Goal: Task Accomplishment & Management: Manage account settings

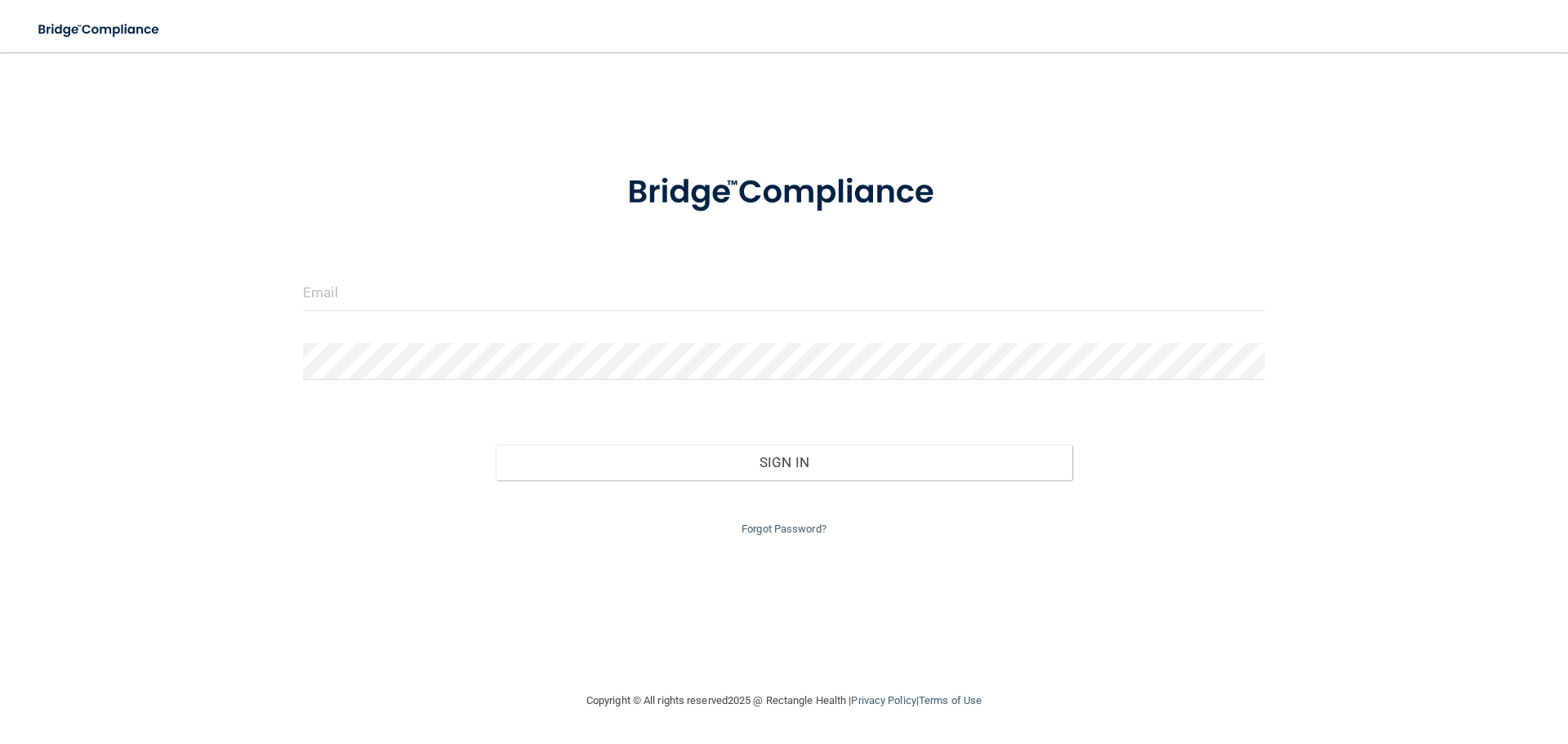
drag, startPoint x: 803, startPoint y: 262, endPoint x: 798, endPoint y: 277, distance: 15.8
click at [798, 269] on form "Invalid email/password. You don't have permission to access that page. Sign In …" at bounding box center [784, 344] width 963 height 389
click at [801, 288] on input "email" at bounding box center [784, 292] width 963 height 37
type input "[PERSON_NAME][EMAIL_ADDRESS][DOMAIN_NAME]"
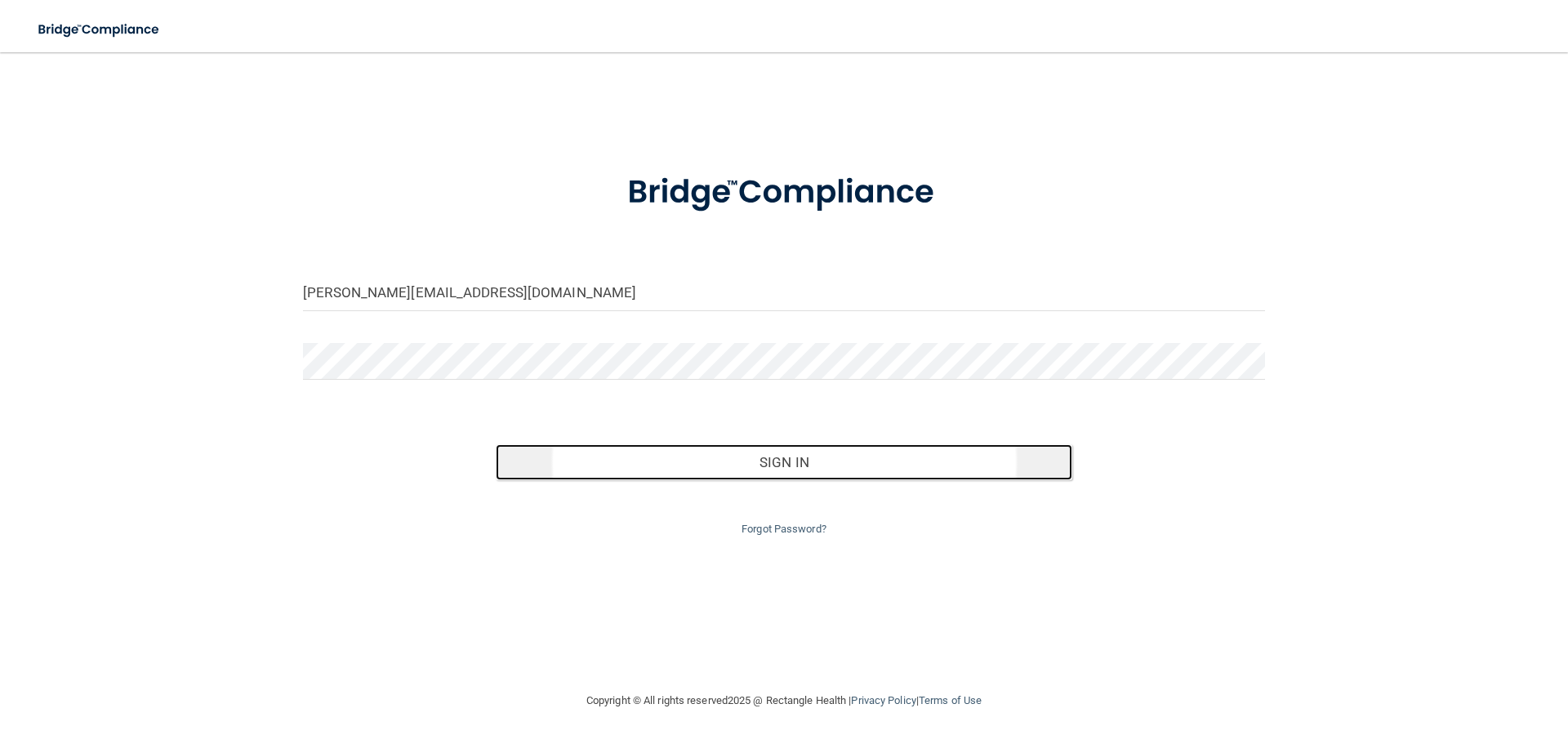
click at [633, 473] on button "Sign In" at bounding box center [785, 461] width 577 height 36
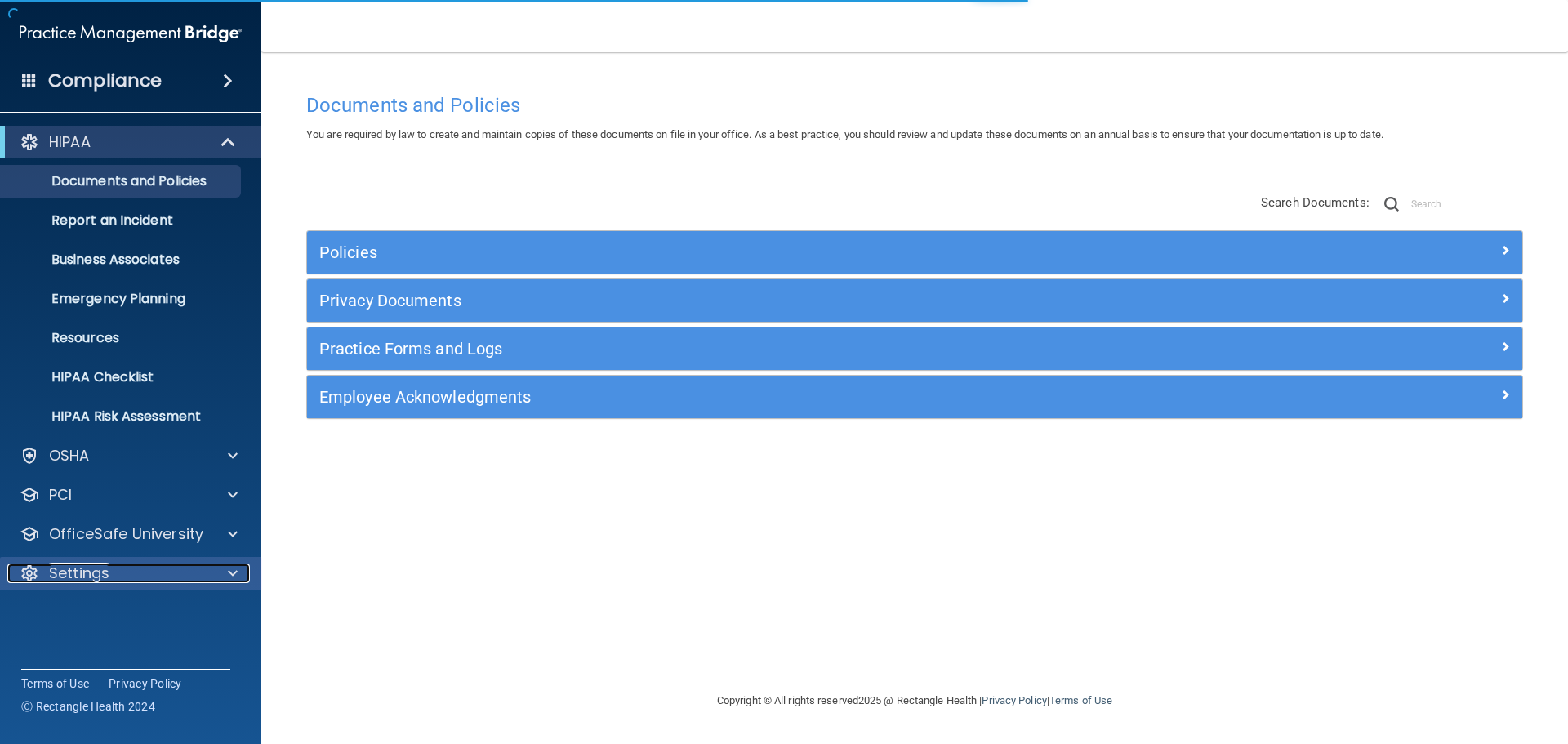
click at [79, 574] on p "Settings" at bounding box center [79, 573] width 61 height 19
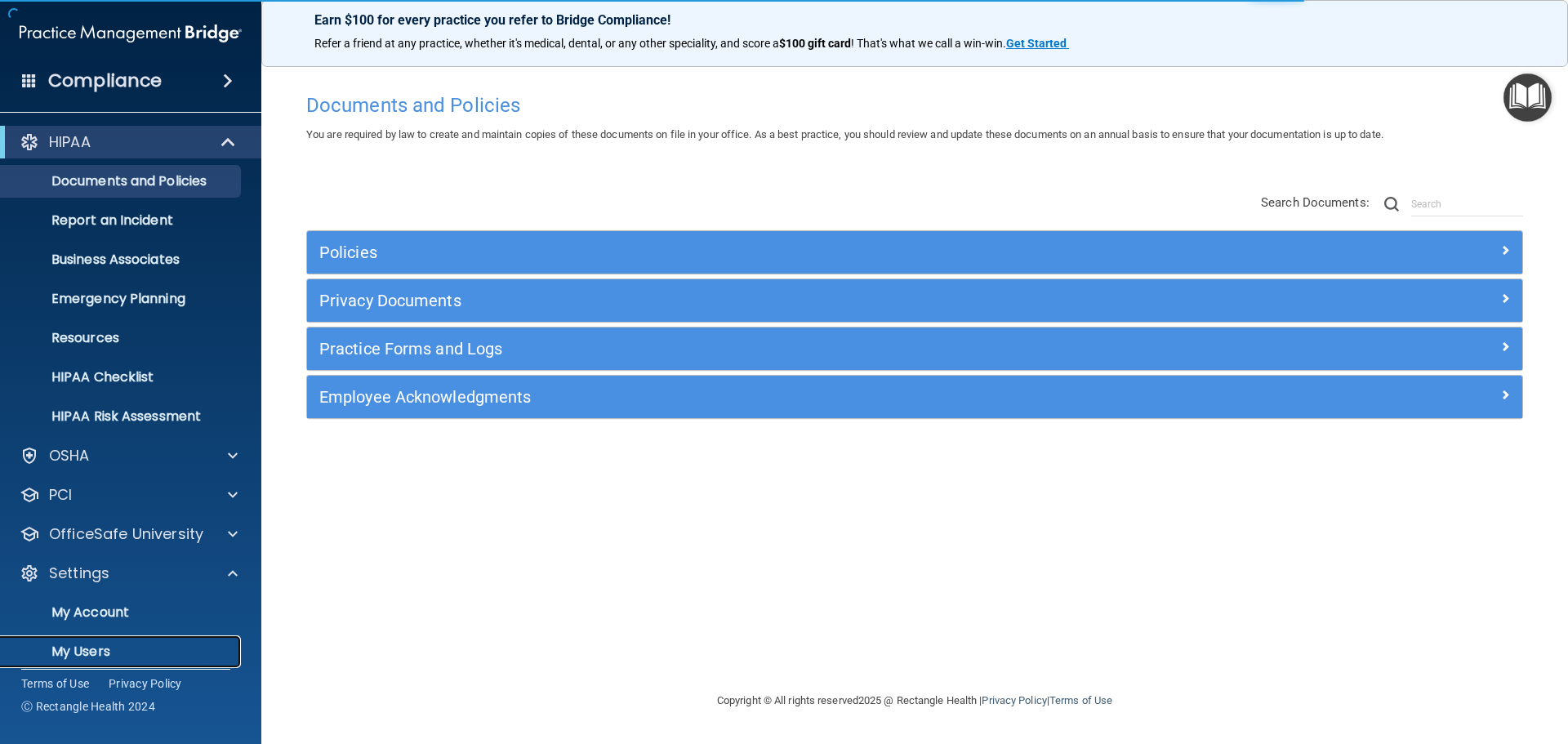
click at [74, 647] on p "My Users" at bounding box center [122, 651] width 223 height 16
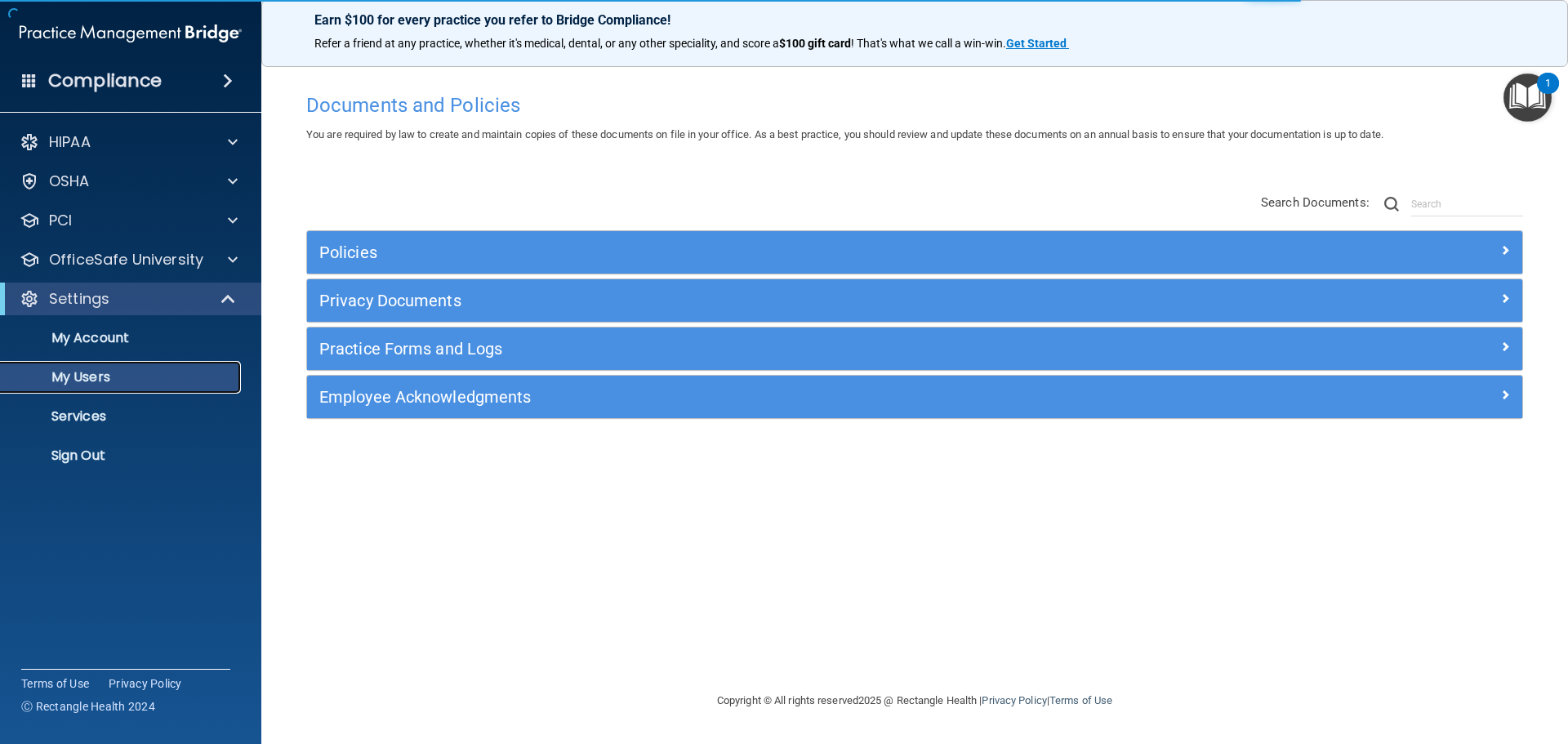
click at [178, 377] on p "My Users" at bounding box center [122, 376] width 223 height 16
select select "20"
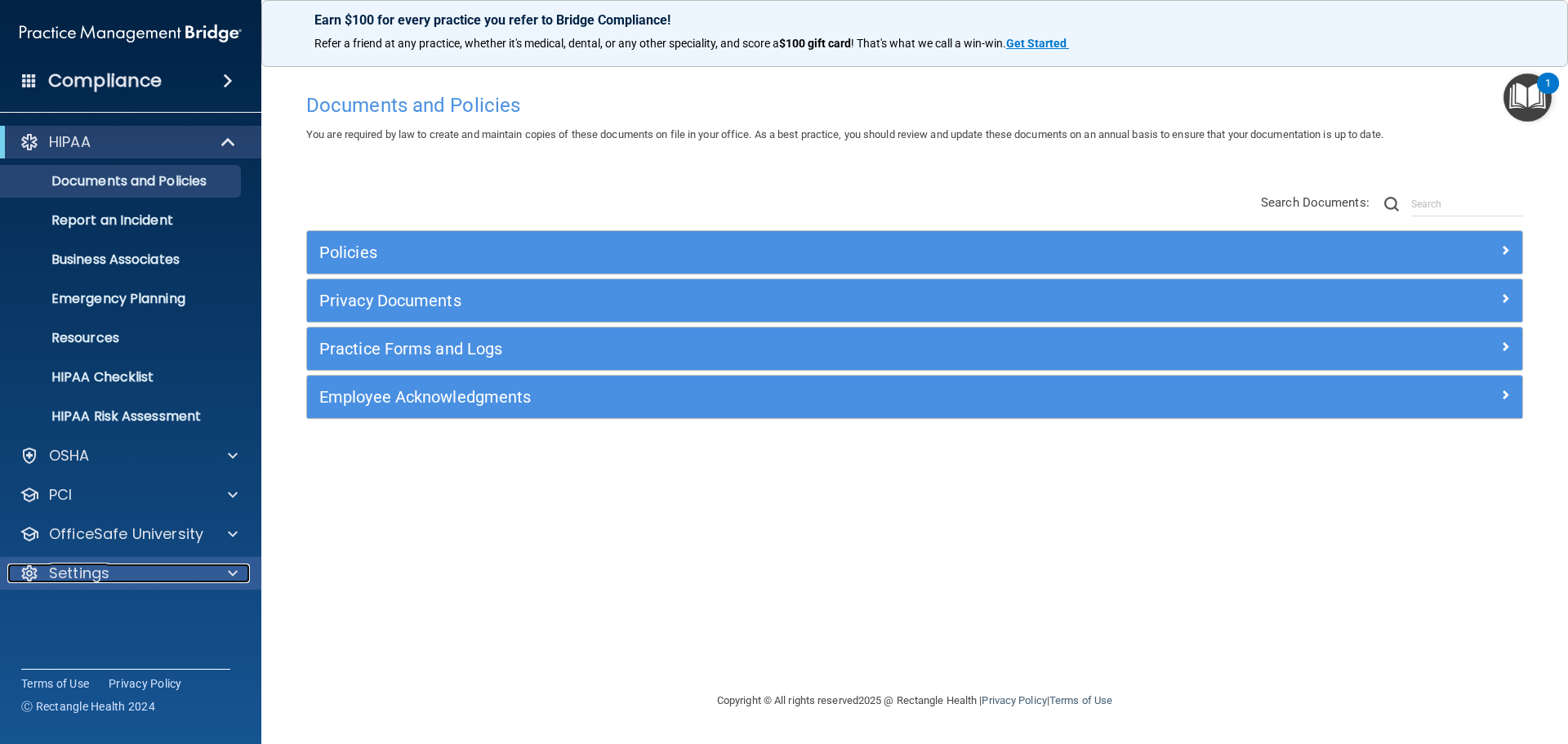
click at [88, 567] on p "Settings" at bounding box center [79, 573] width 61 height 19
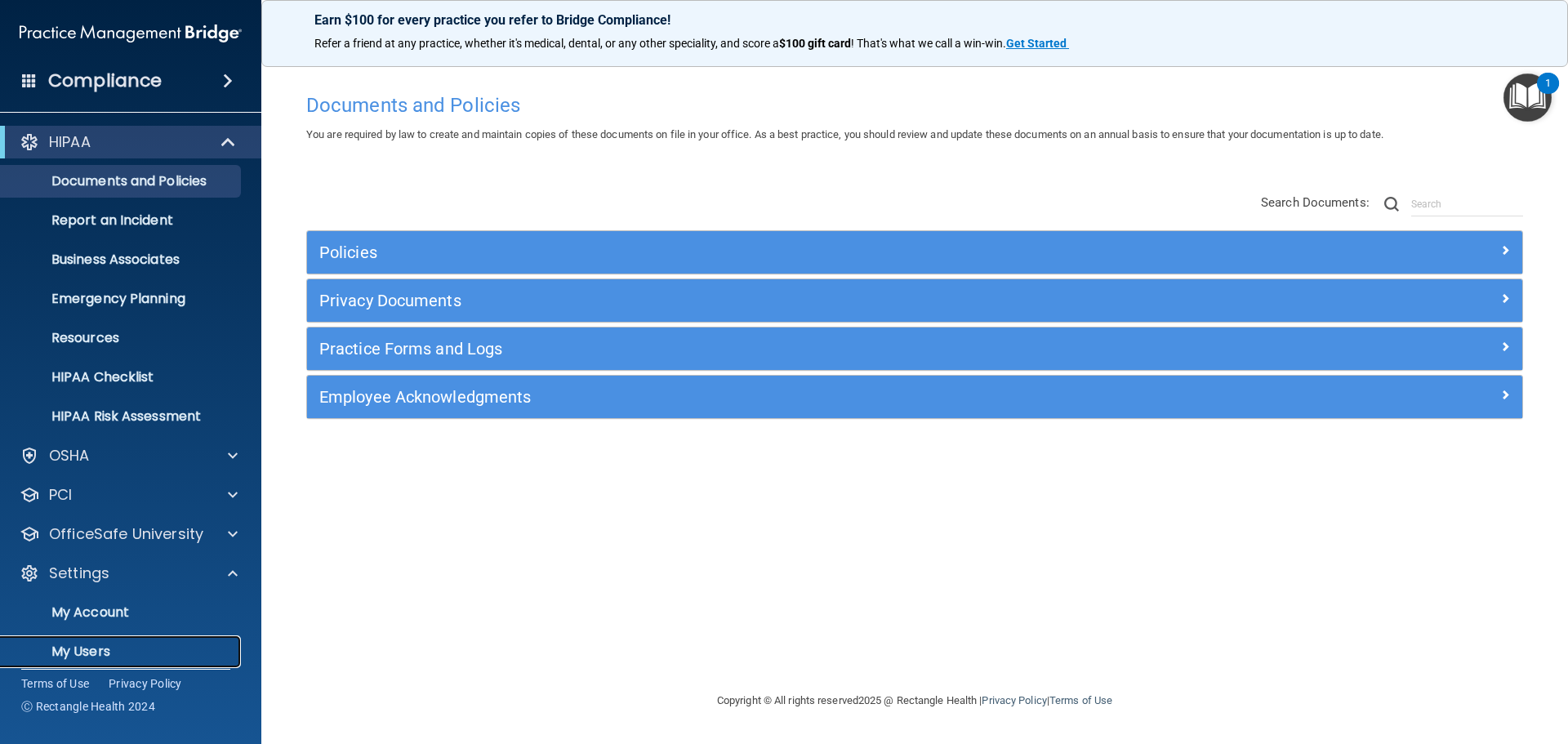
click at [93, 644] on p "My Users" at bounding box center [122, 651] width 223 height 16
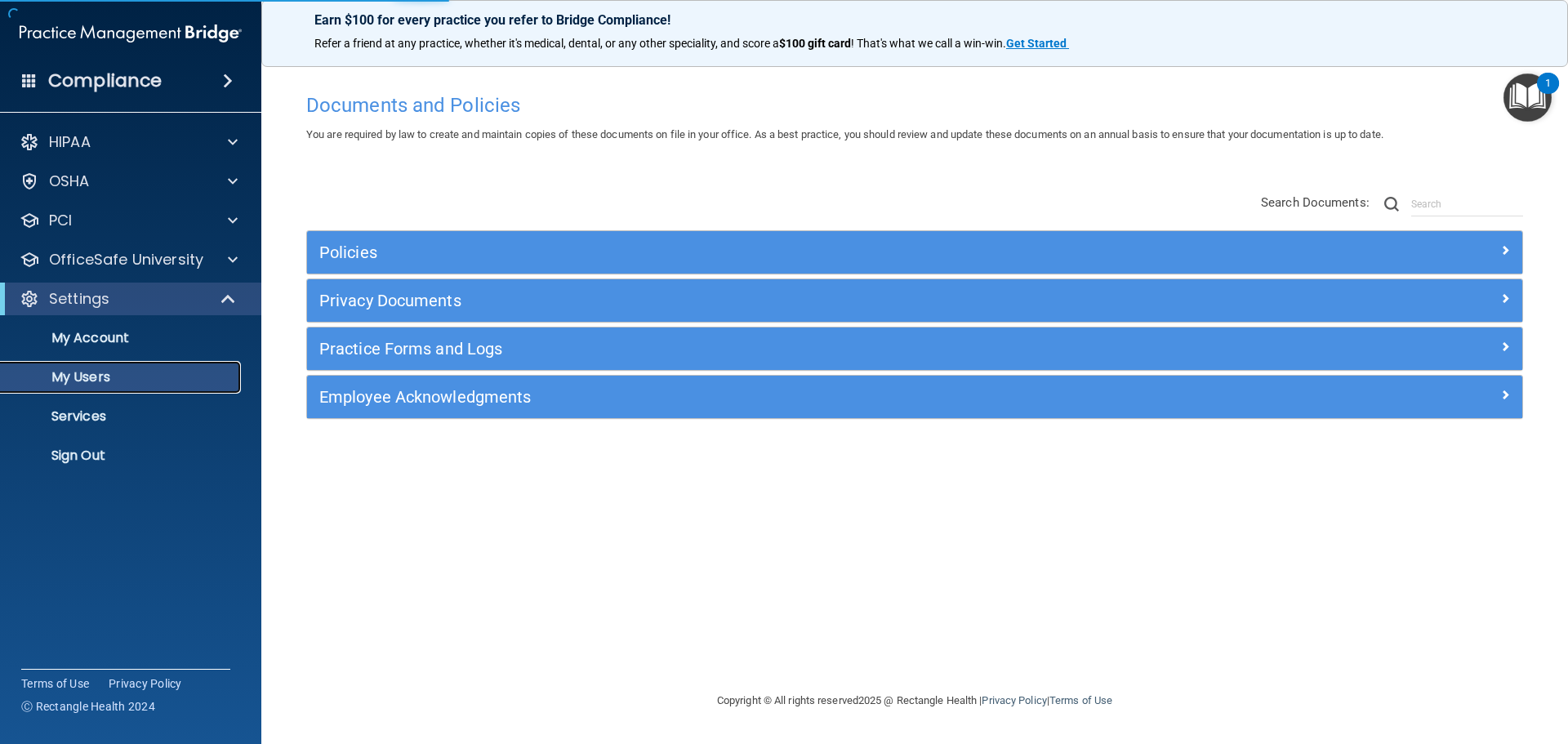
select select "20"
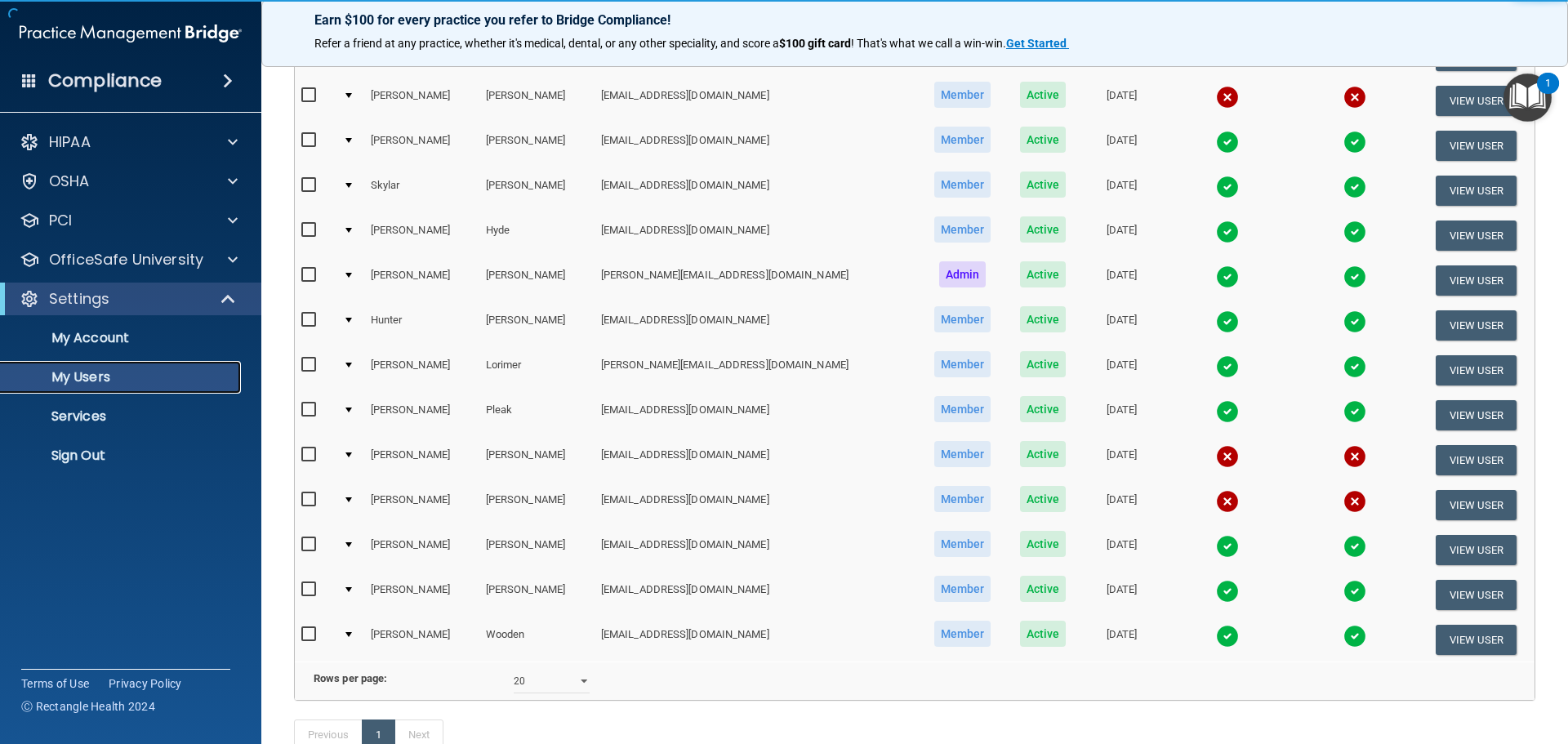
scroll to position [408, 0]
